Goal: Obtain resource: Download file/media

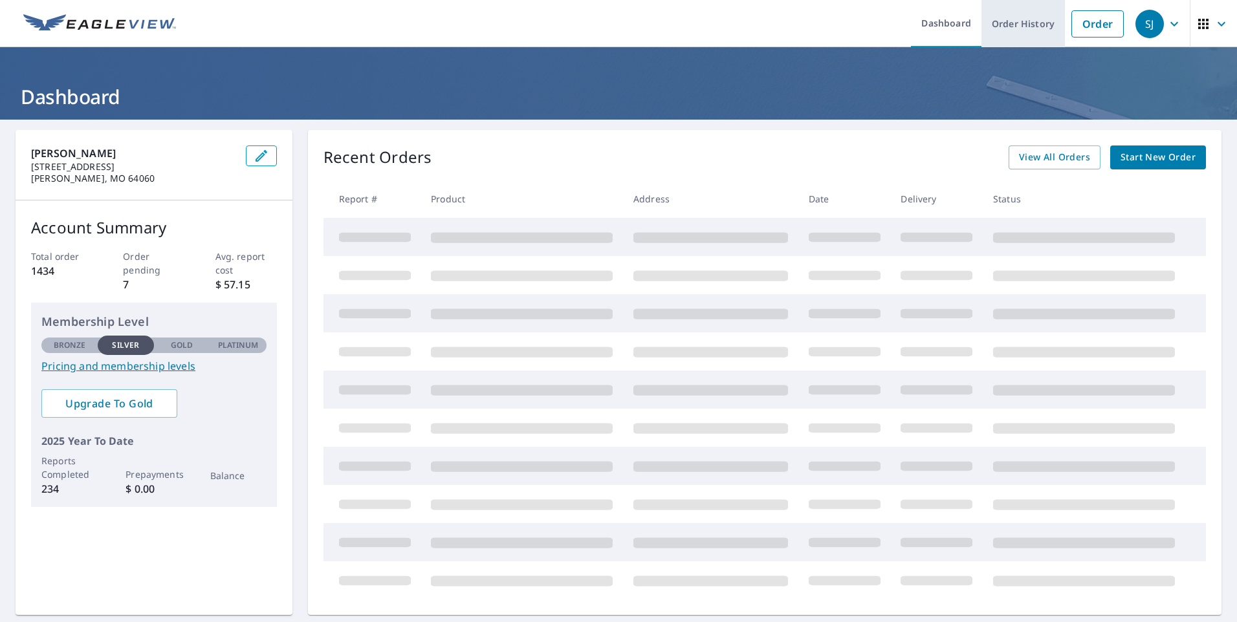
click at [1000, 30] on link "Order History" at bounding box center [1022, 23] width 83 height 47
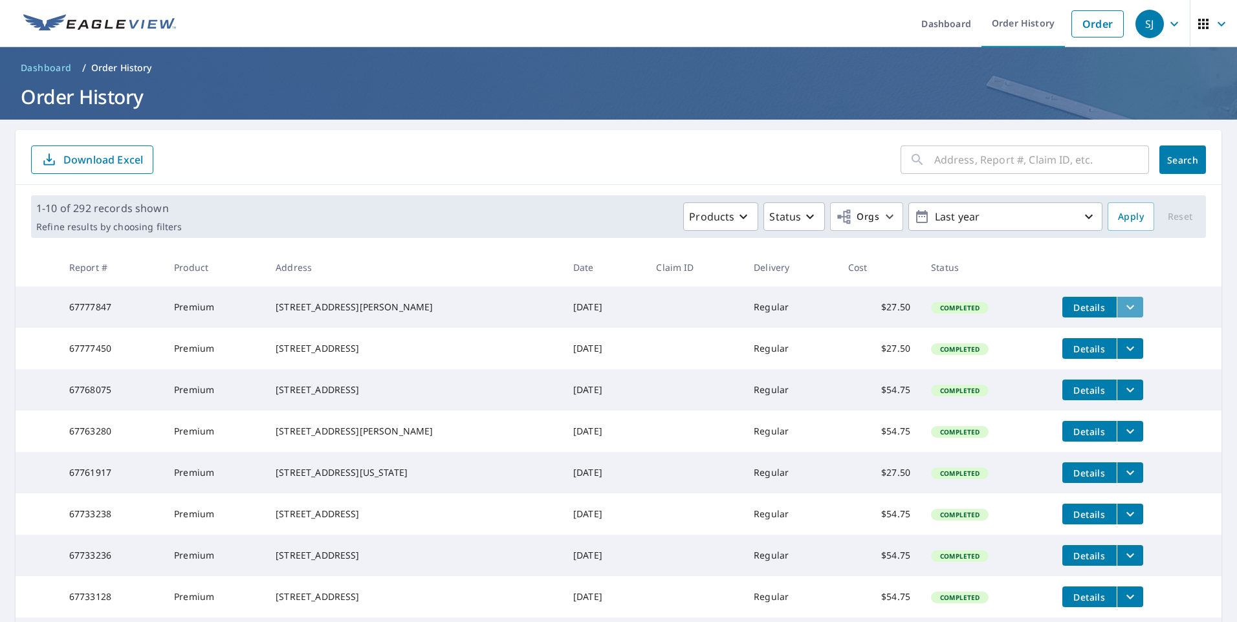
click at [1128, 303] on button "filesDropdownBtn-67777847" at bounding box center [1130, 307] width 27 height 21
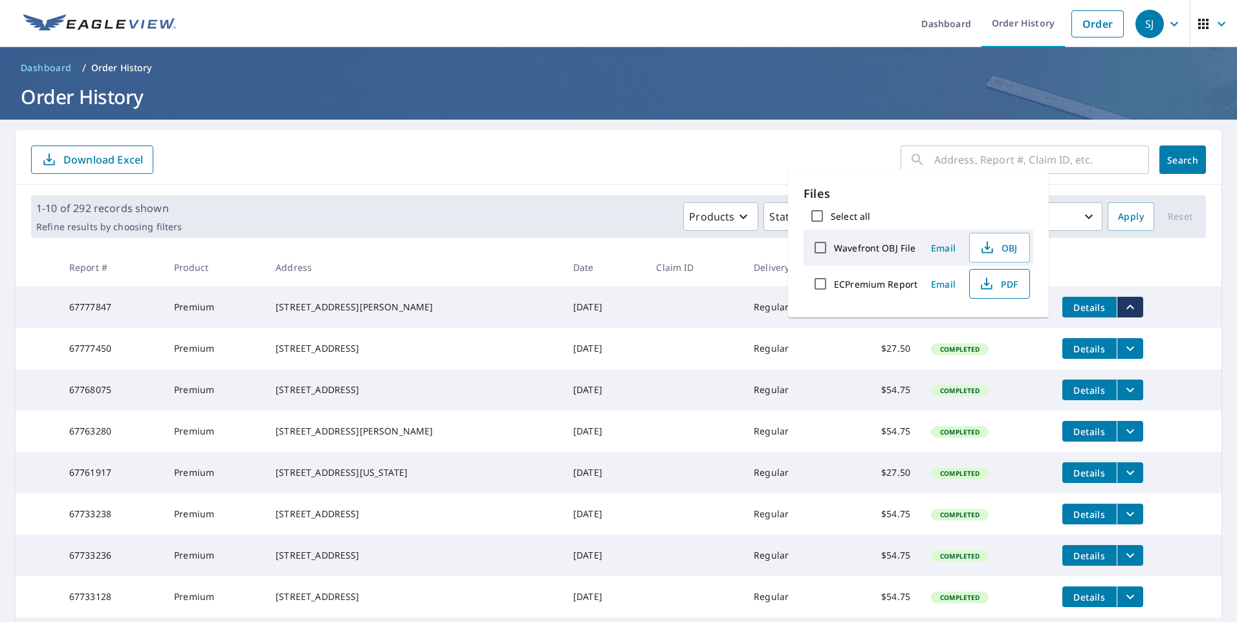
click at [1008, 290] on span "PDF" at bounding box center [998, 284] width 41 height 16
click at [1125, 356] on icon "filesDropdownBtn-67777450" at bounding box center [1130, 349] width 16 height 16
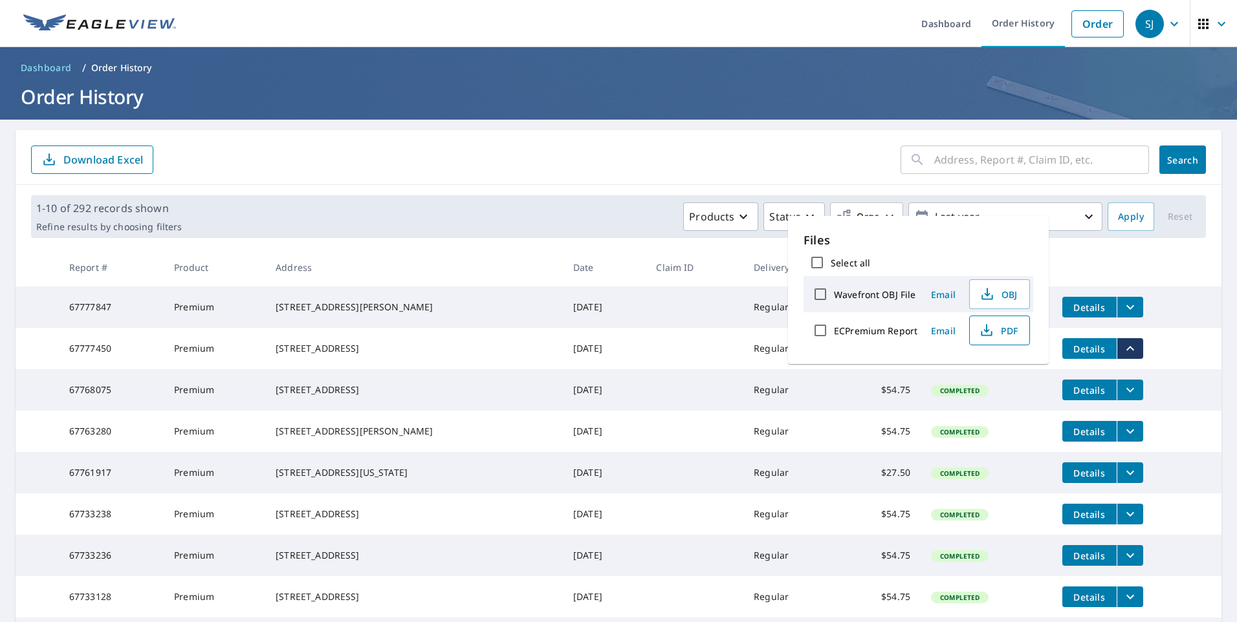
click at [989, 333] on icon "button" at bounding box center [987, 331] width 16 height 16
